Goal: Task Accomplishment & Management: Use online tool/utility

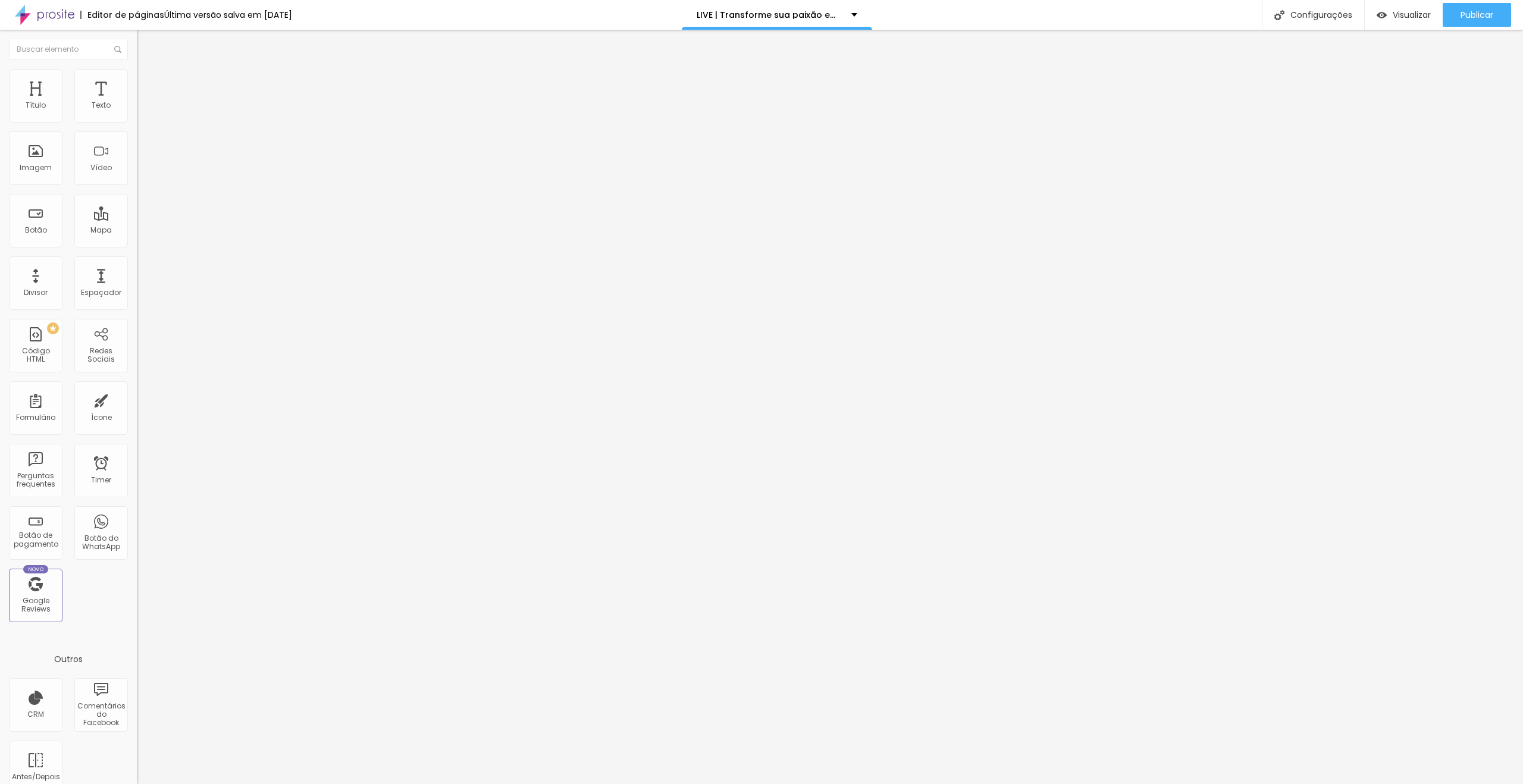
click at [137, 76] on img at bounding box center [142, 74] width 11 height 11
click at [147, 71] on span "Estilo" at bounding box center [156, 64] width 19 height 10
click at [137, 176] on button "button" at bounding box center [145, 170] width 17 height 12
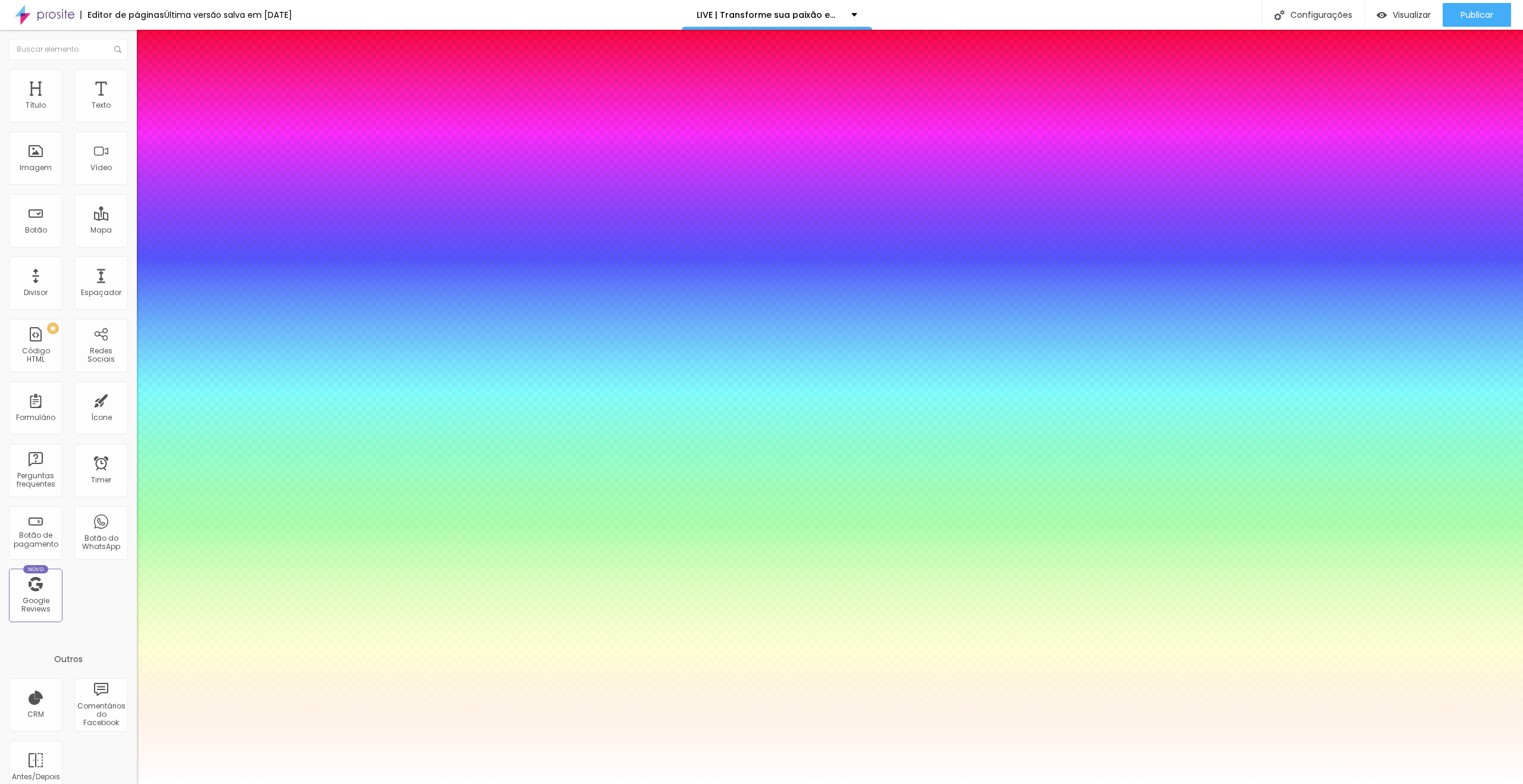
type input "1"
click at [43, 784] on div at bounding box center [761, 784] width 1523 height 0
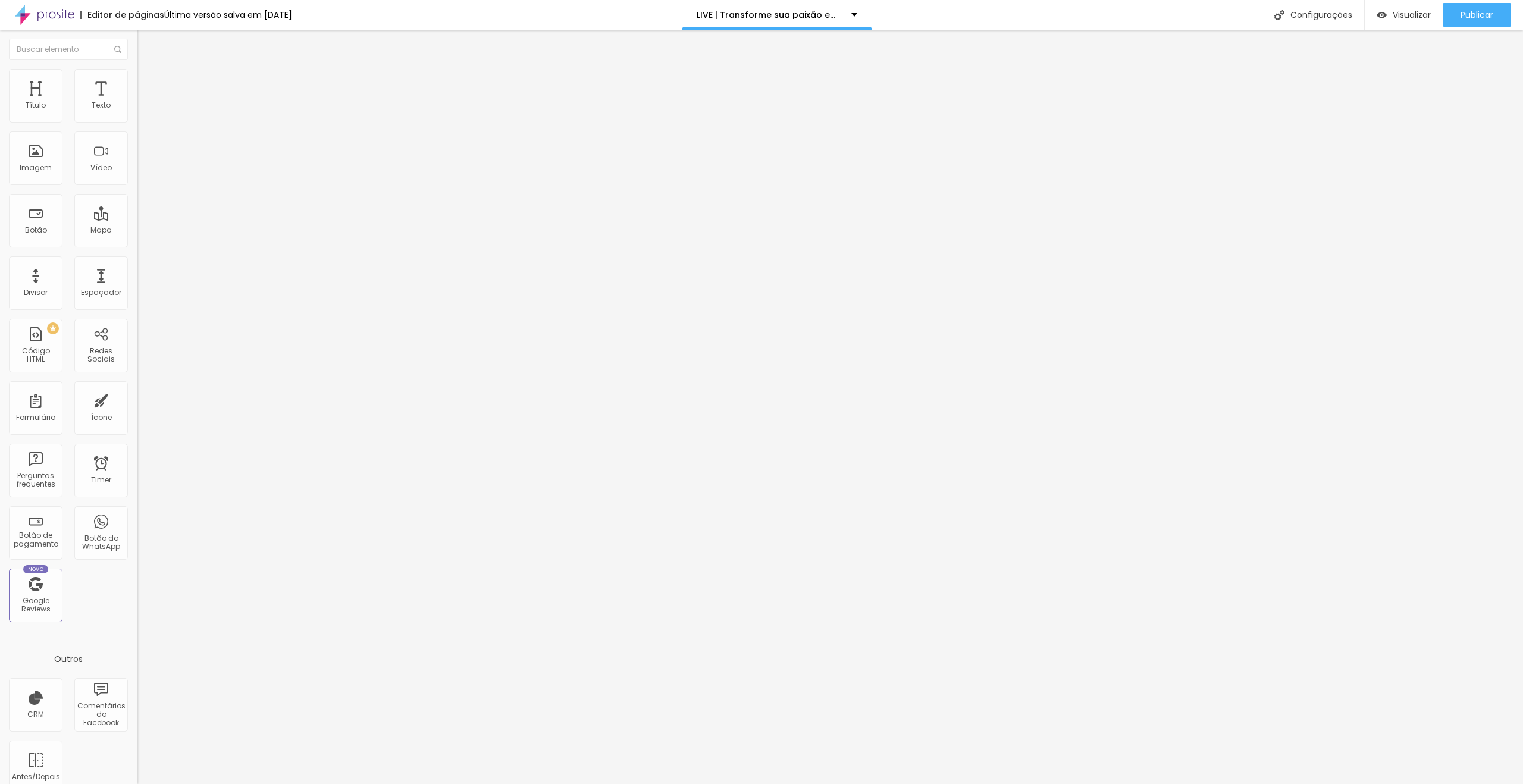
click at [142, 213] on icon "button" at bounding box center [143, 212] width 3 height 3
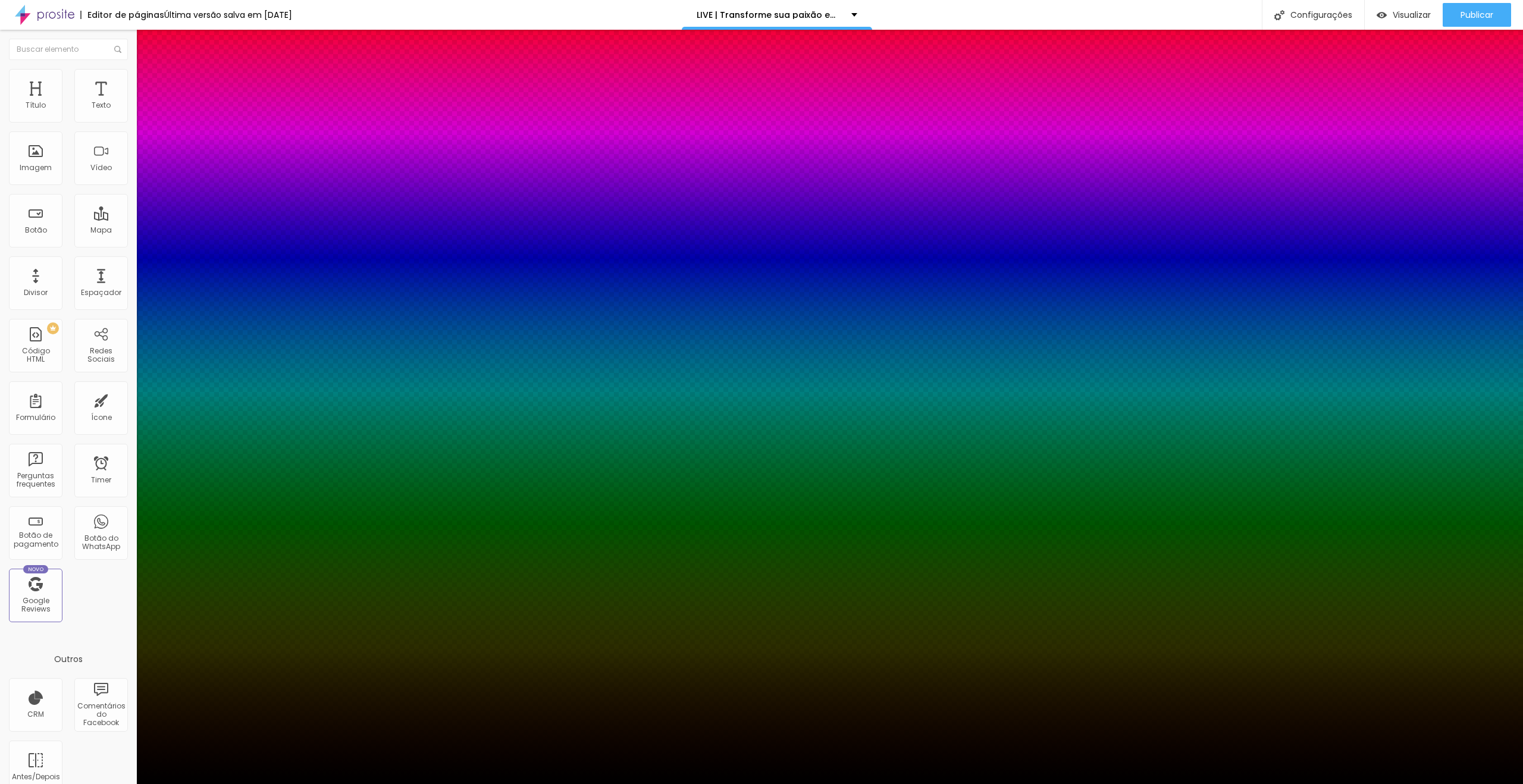
click at [64, 784] on div at bounding box center [761, 784] width 1523 height 0
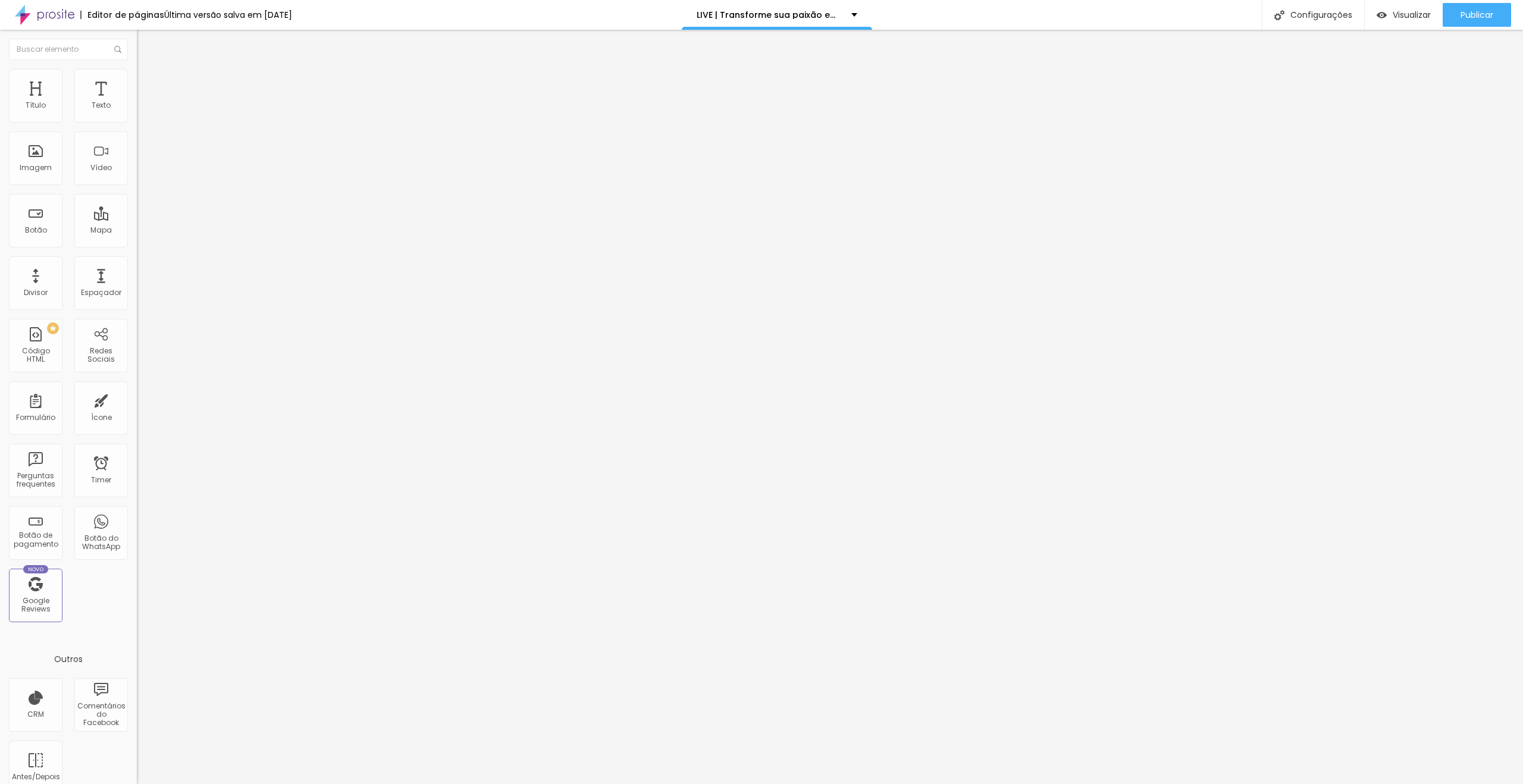
click at [142, 146] on icon "button" at bounding box center [146, 147] width 7 height 7
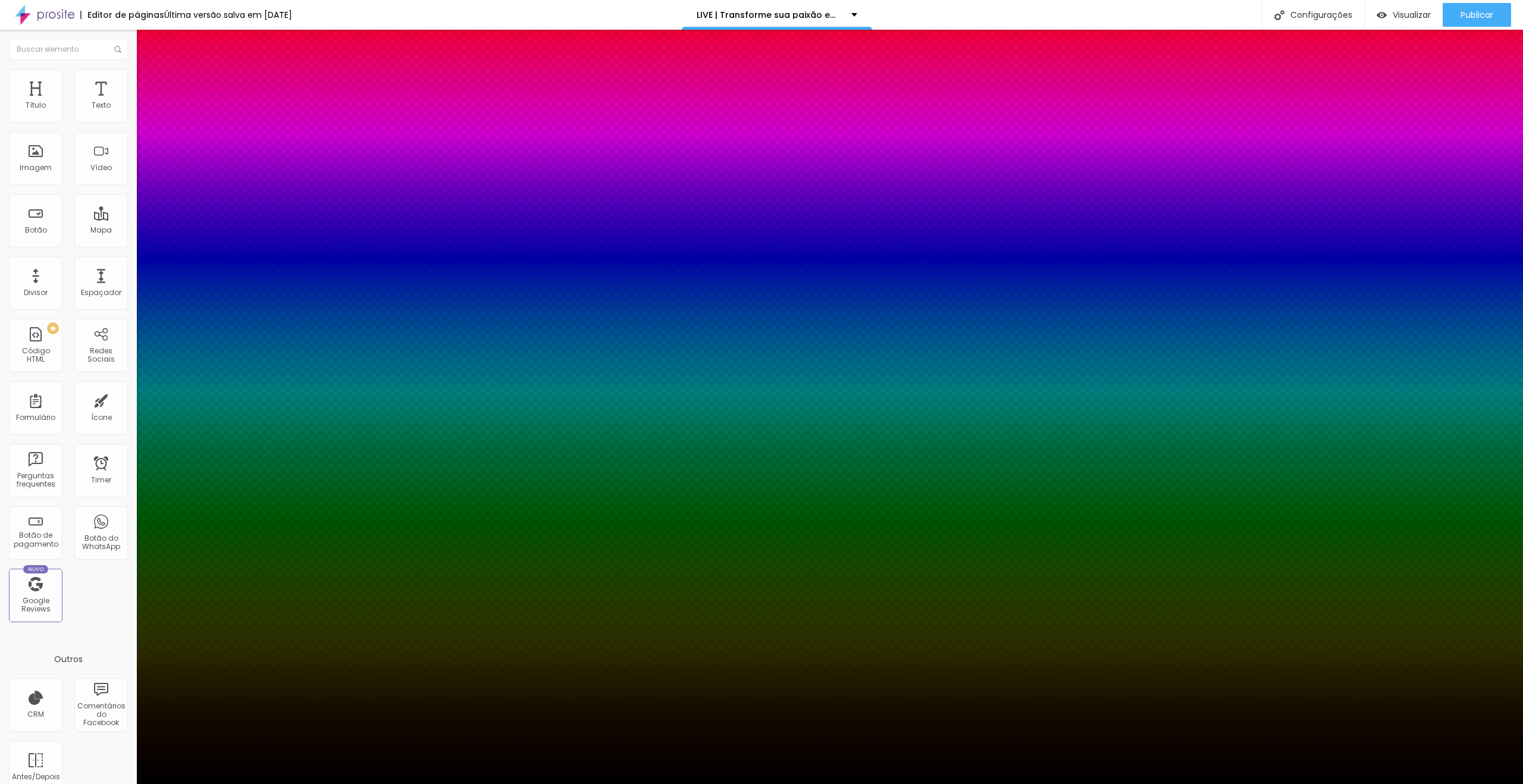
click at [47, 784] on div at bounding box center [761, 784] width 1523 height 0
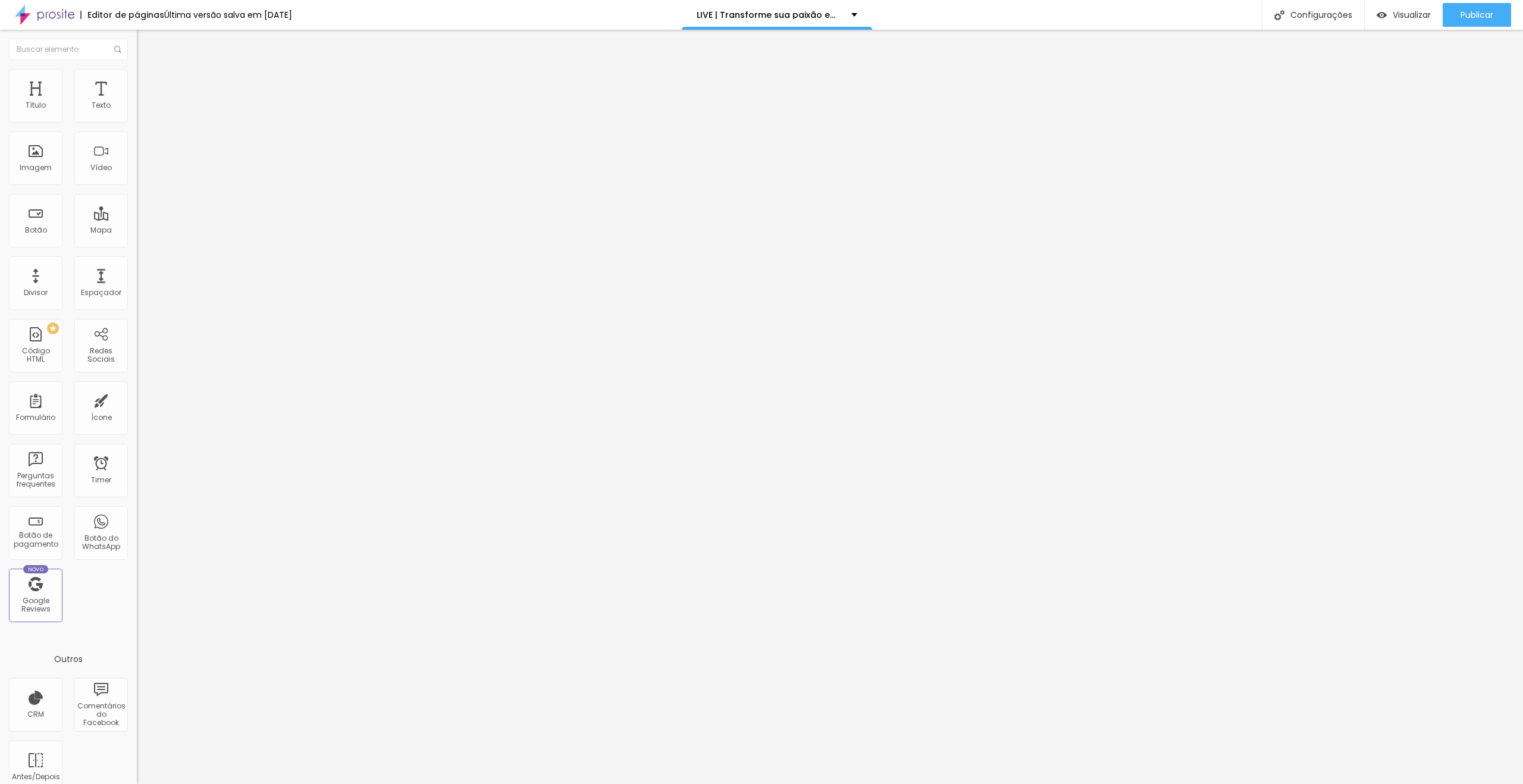
click at [137, 69] on li "Estilo" at bounding box center [205, 74] width 137 height 11
click at [137, 306] on div "Voltar ao padrão" at bounding box center [205, 319] width 137 height 26
click at [142, 321] on icon "button" at bounding box center [146, 325] width 7 height 7
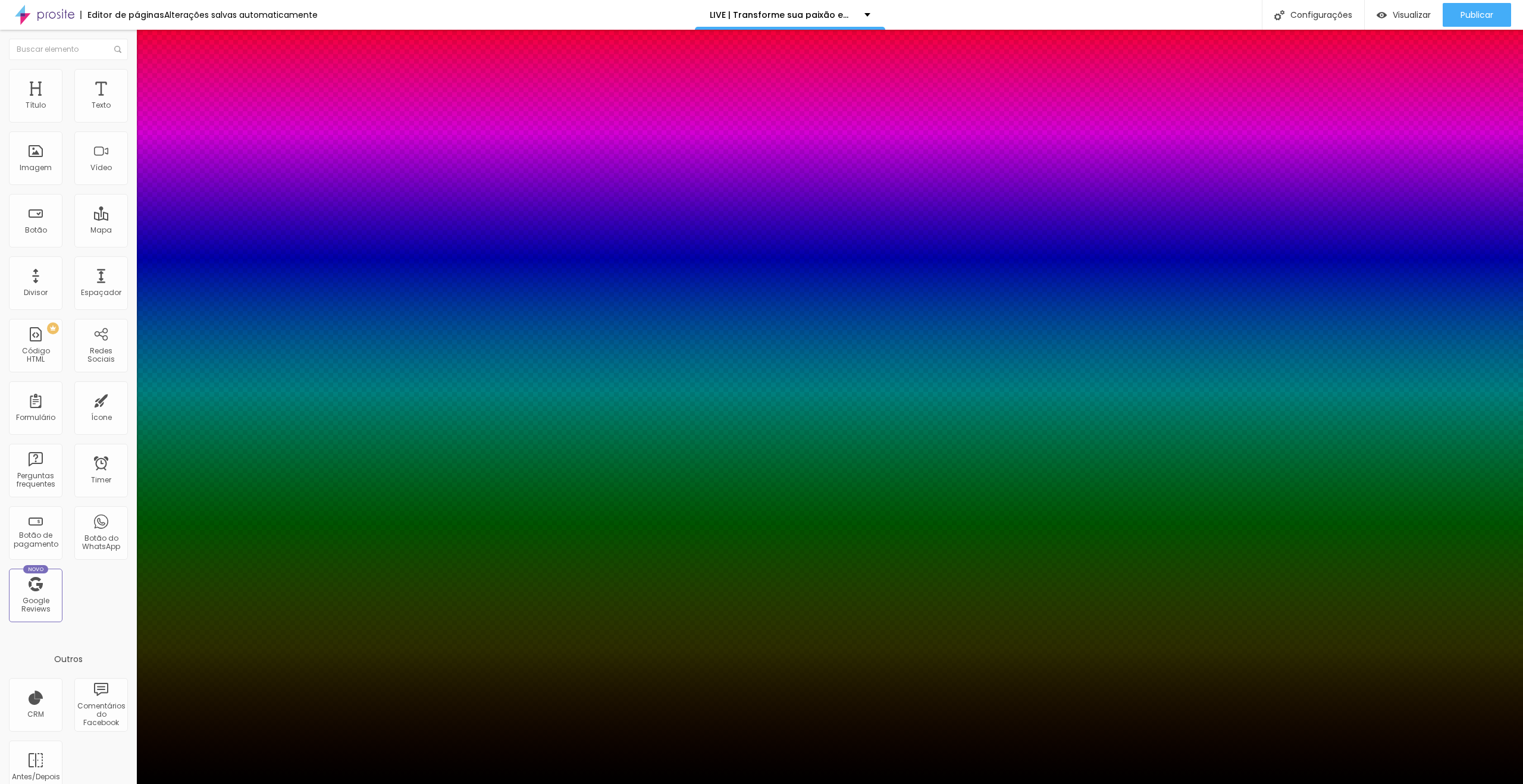
click at [49, 784] on div at bounding box center [761, 784] width 1523 height 0
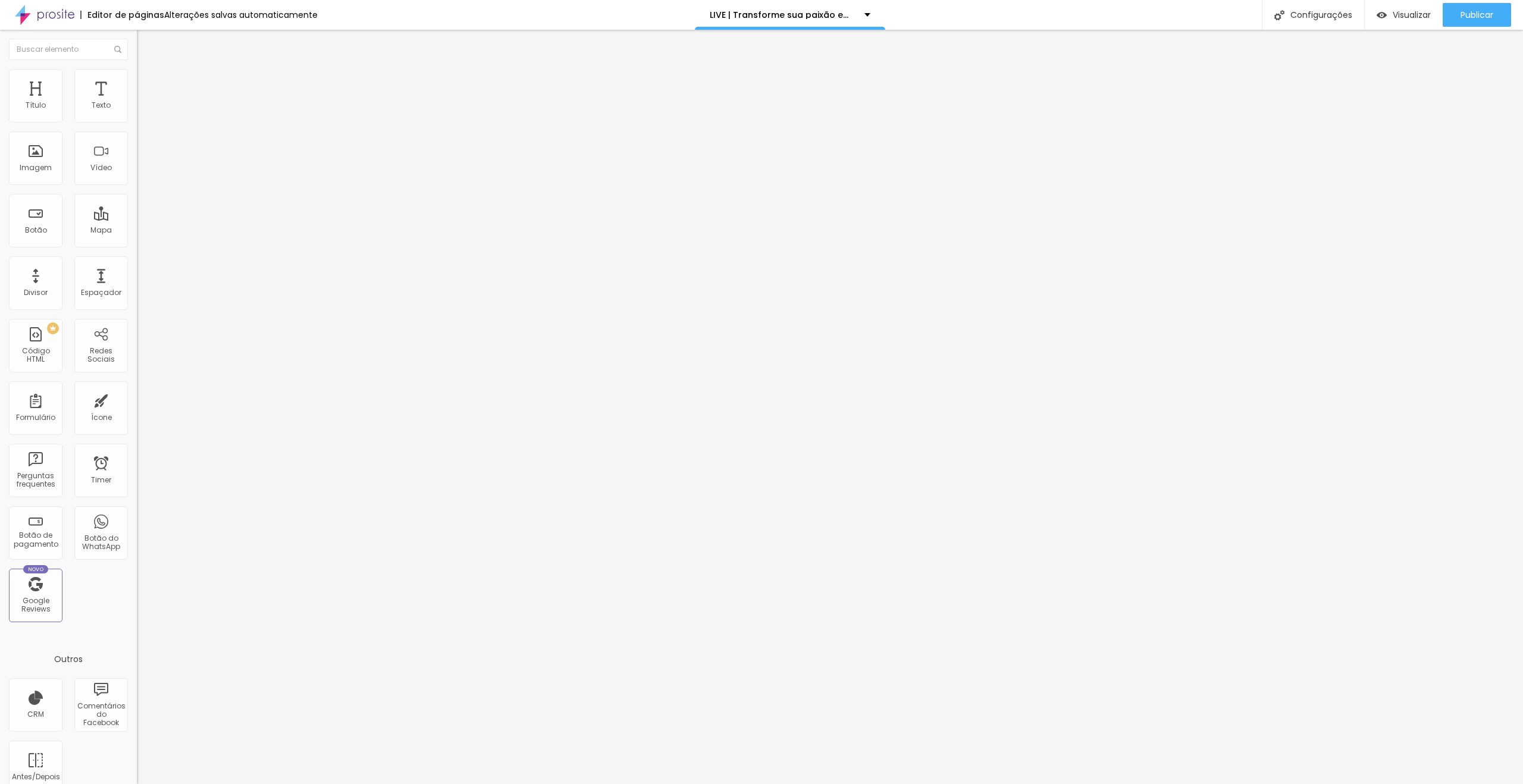
click at [137, 81] on img at bounding box center [142, 86] width 11 height 11
